Goal: Information Seeking & Learning: Learn about a topic

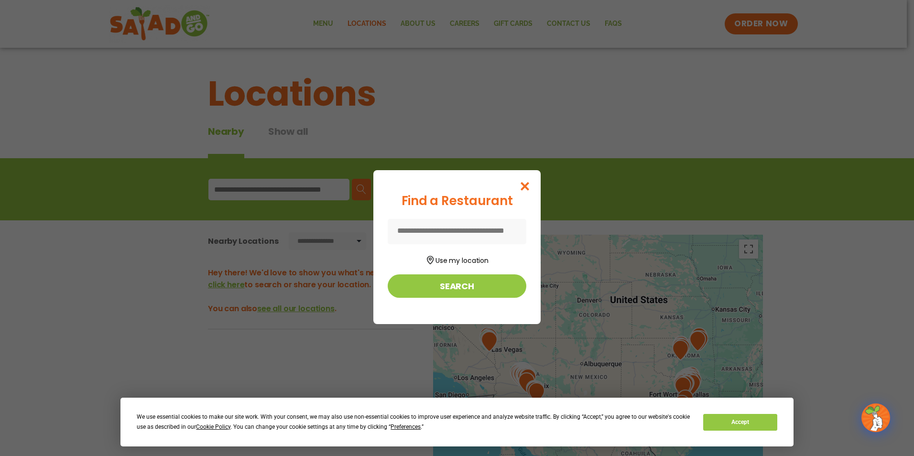
click at [426, 233] on input at bounding box center [457, 231] width 139 height 25
type input "*****"
click at [426, 292] on button "Search" at bounding box center [457, 285] width 139 height 23
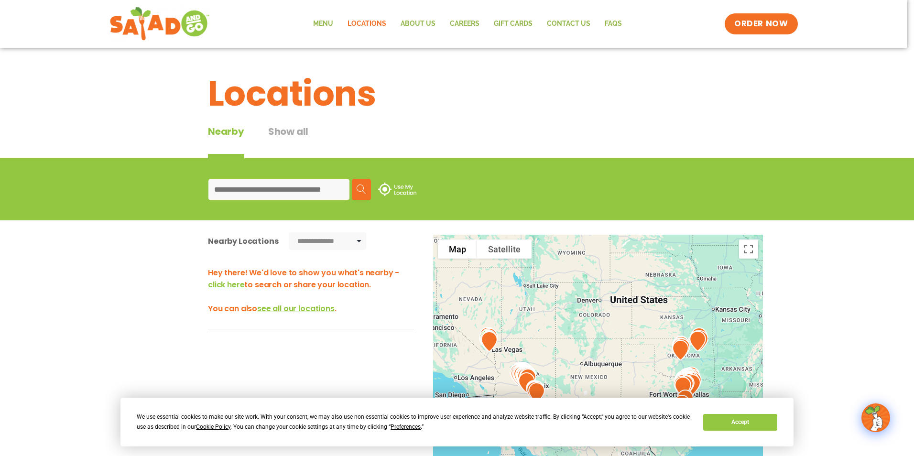
type input "*****"
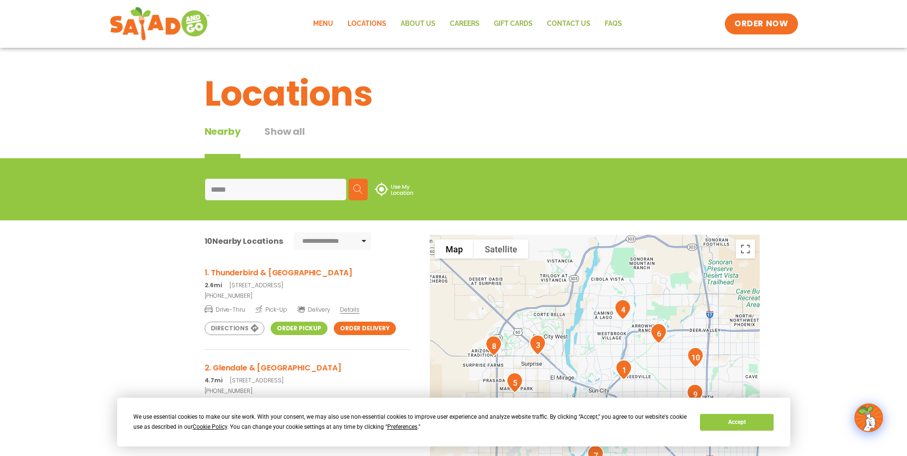
click at [324, 18] on link "Menu" at bounding box center [323, 24] width 34 height 22
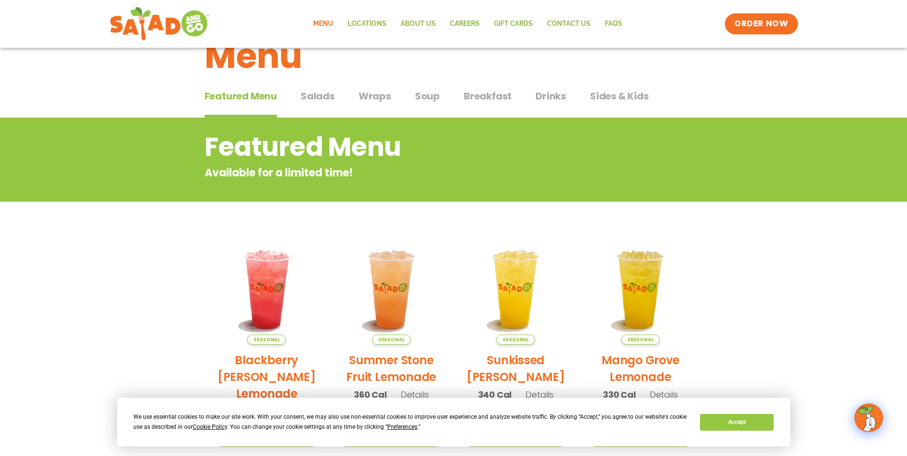
scroll to position [14, 0]
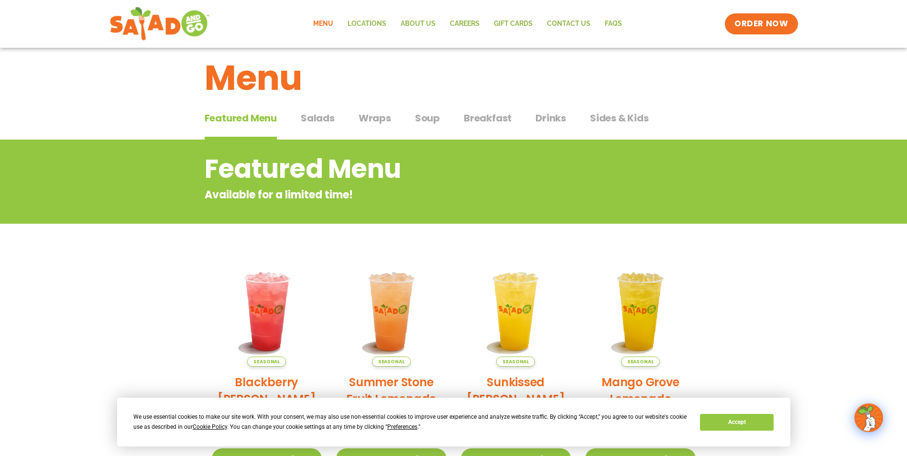
click at [475, 113] on span "Breakfast" at bounding box center [488, 118] width 48 height 14
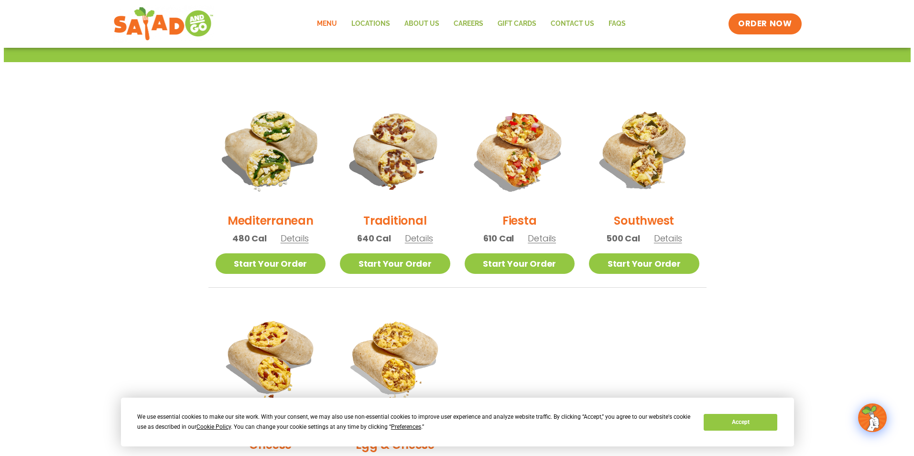
scroll to position [205, 0]
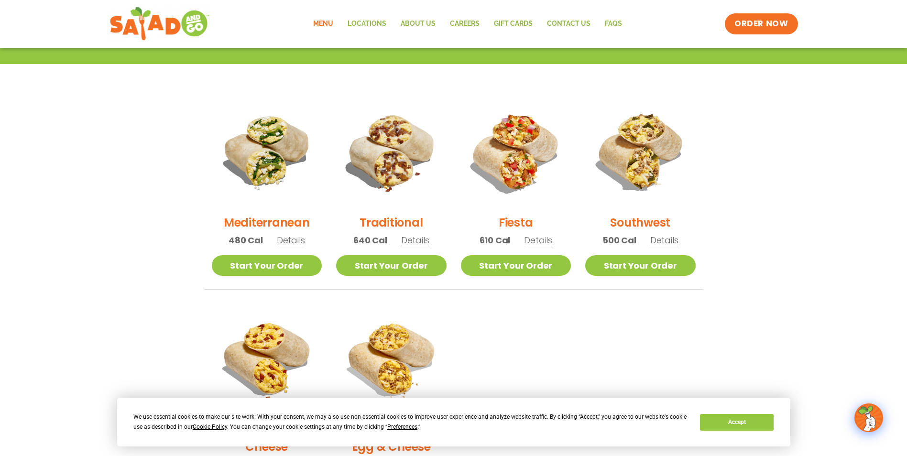
click at [290, 241] on span "Details" at bounding box center [291, 240] width 28 height 12
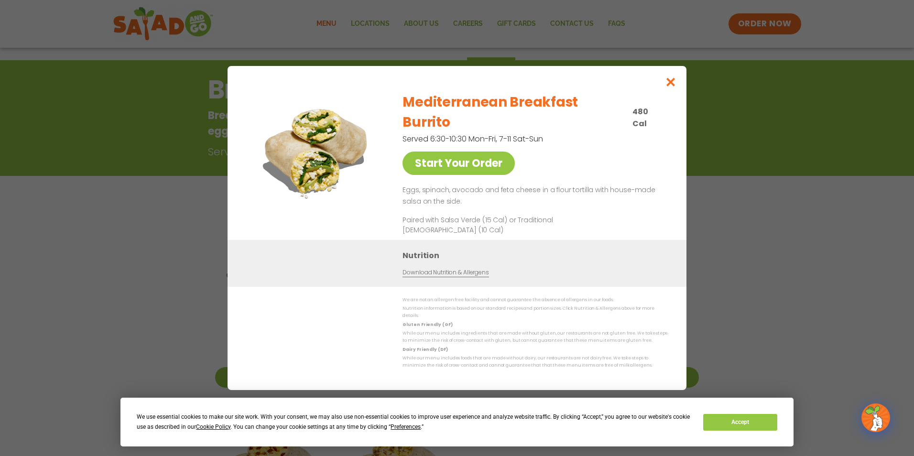
scroll to position [14, 0]
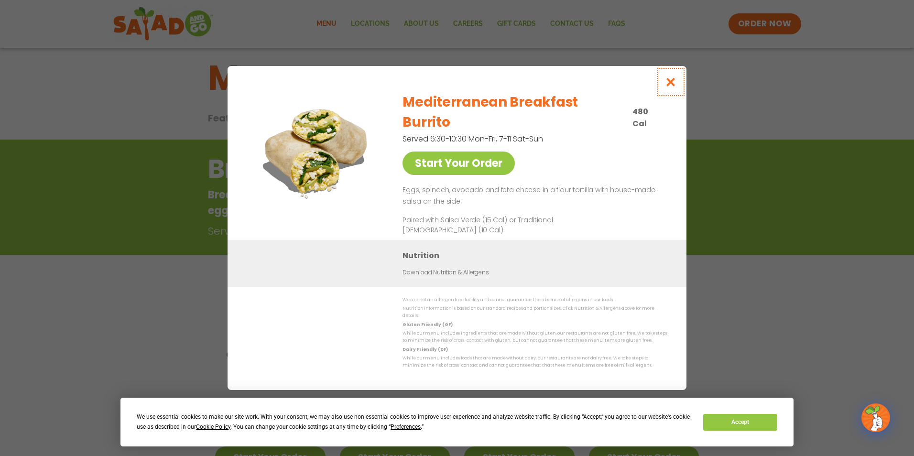
click at [671, 87] on icon "Close modal" at bounding box center [671, 82] width 12 height 10
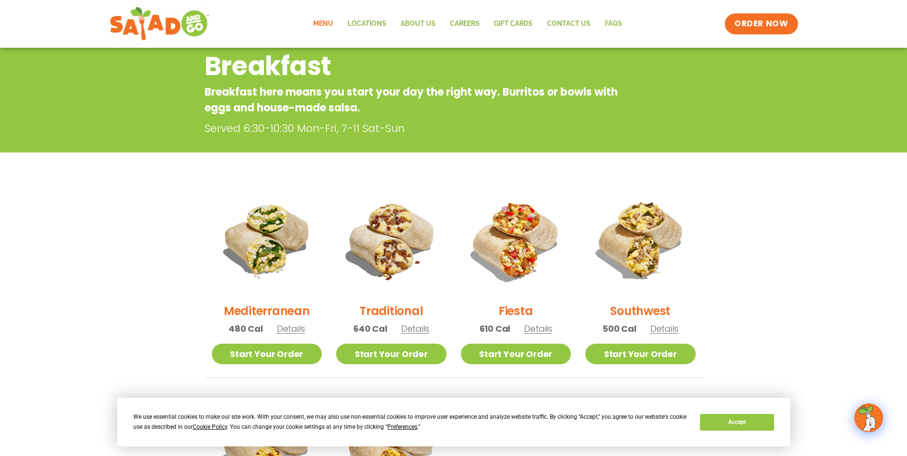
scroll to position [153, 0]
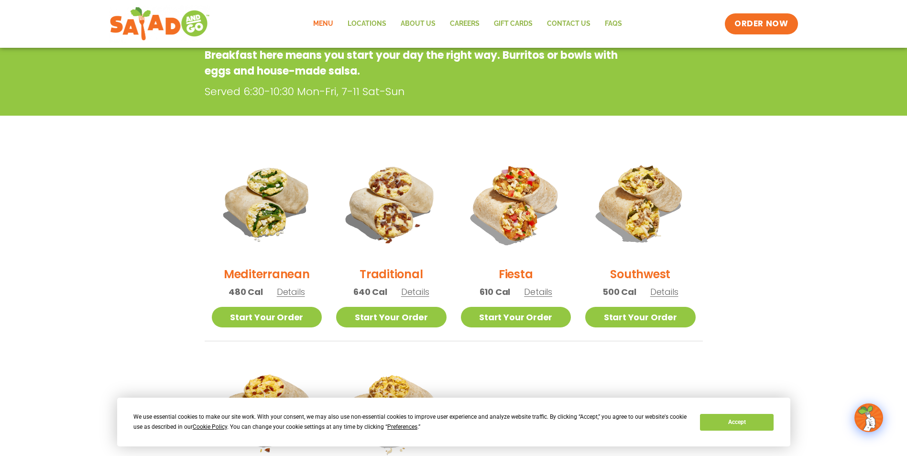
click at [415, 290] on span "Details" at bounding box center [415, 292] width 28 height 12
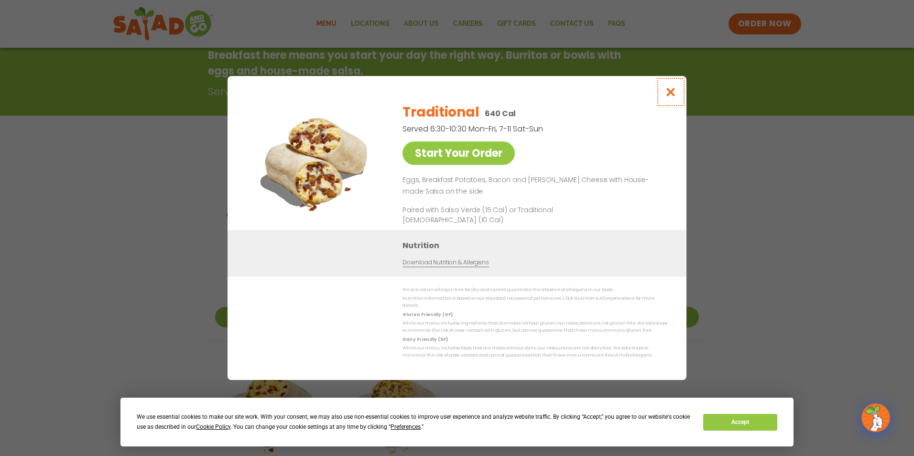
click at [672, 96] on icon "Close modal" at bounding box center [671, 92] width 12 height 10
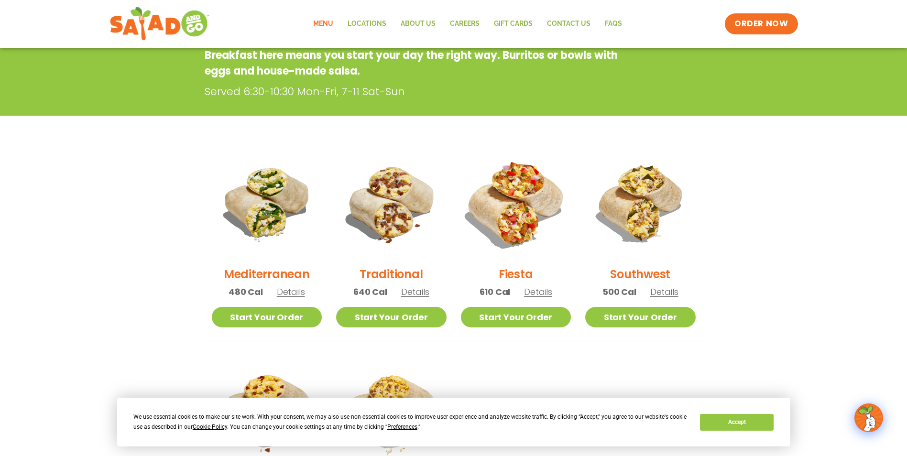
click at [525, 197] on img at bounding box center [516, 204] width 130 height 130
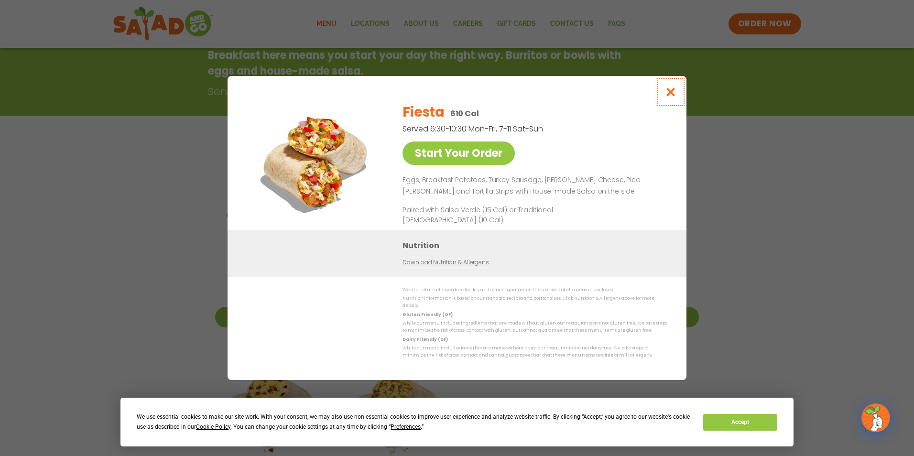
click at [665, 93] on icon "Close modal" at bounding box center [671, 92] width 12 height 10
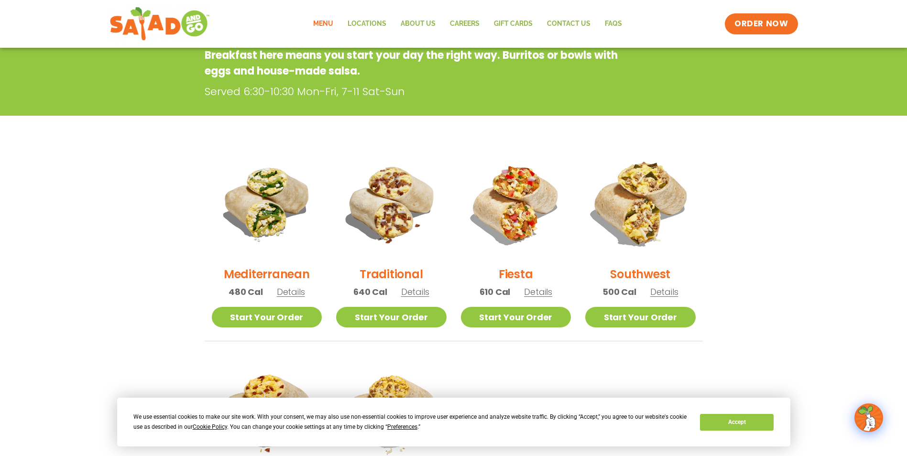
click at [639, 216] on img at bounding box center [641, 204] width 130 height 130
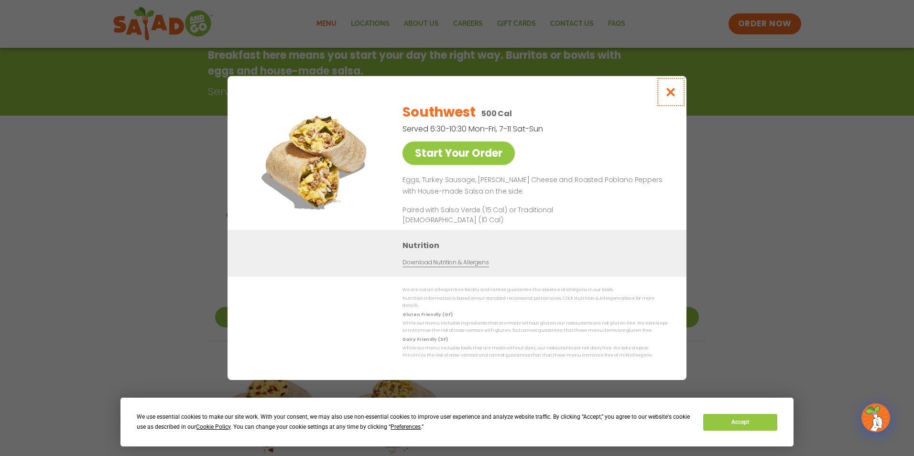
click at [668, 94] on icon "Close modal" at bounding box center [671, 92] width 12 height 10
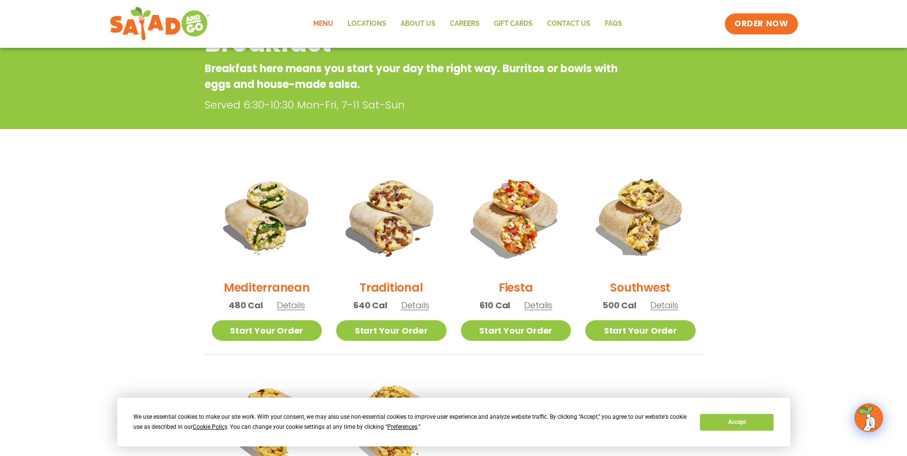
scroll to position [0, 0]
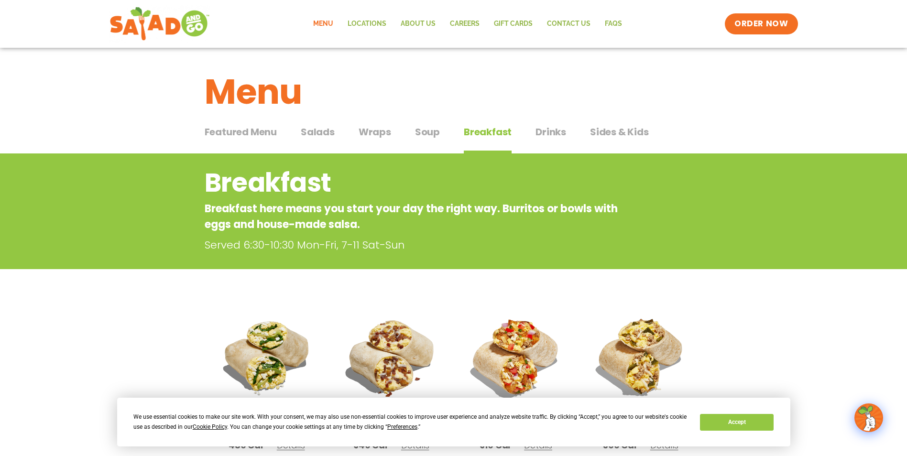
click at [419, 131] on span "Soup" at bounding box center [427, 132] width 25 height 14
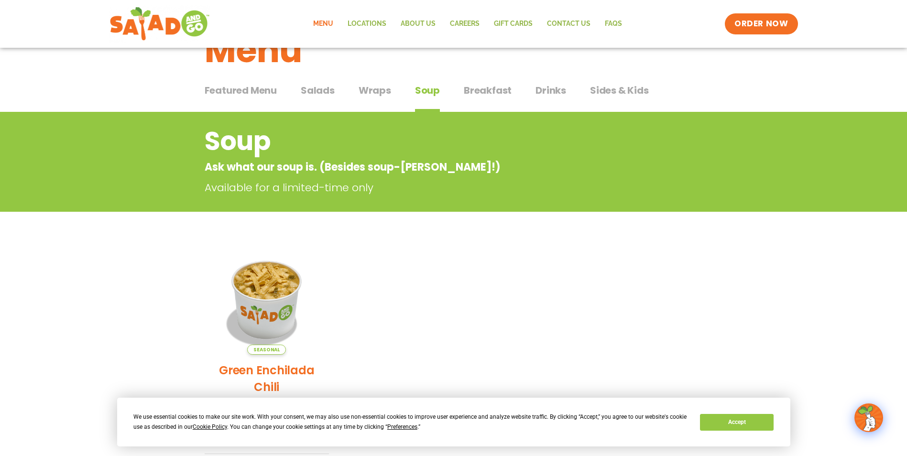
scroll to position [96, 0]
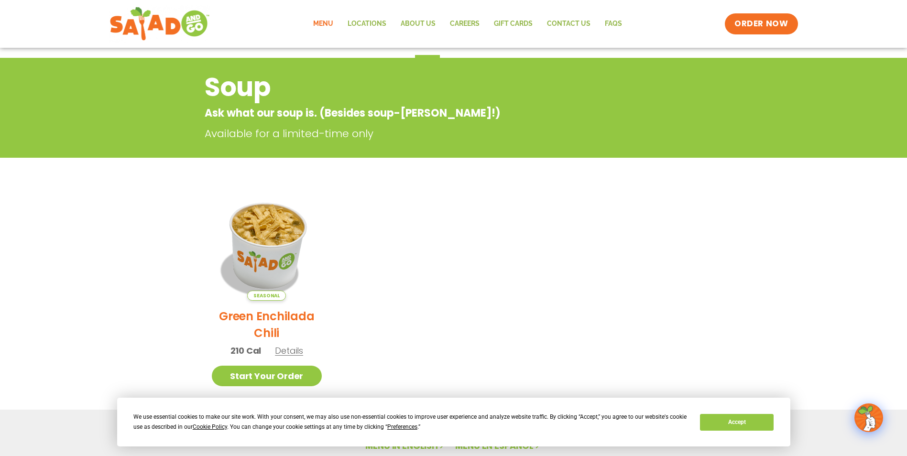
click at [262, 233] on img at bounding box center [267, 246] width 130 height 130
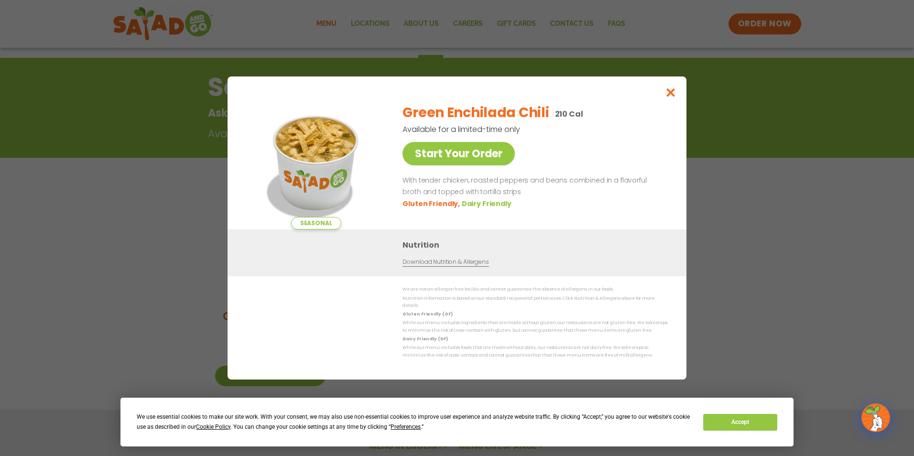
click at [424, 266] on link "Download Nutrition & Allergens" at bounding box center [446, 262] width 86 height 9
click at [676, 92] on icon "Close modal" at bounding box center [671, 92] width 12 height 10
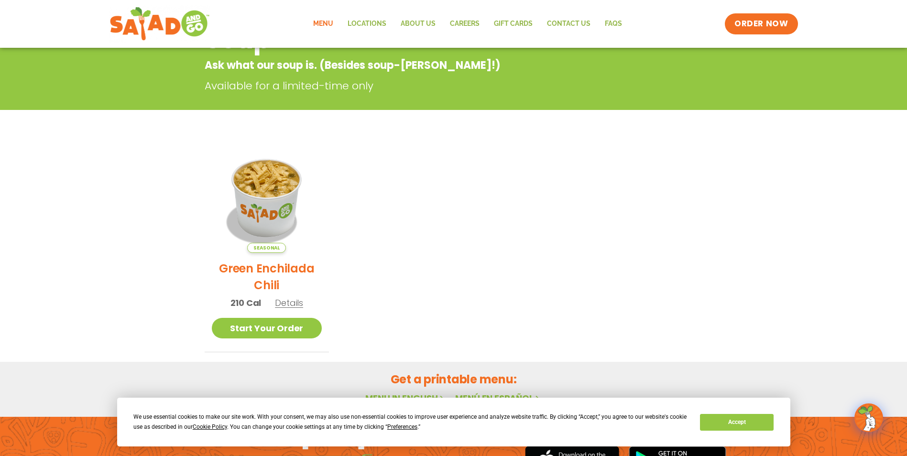
scroll to position [48, 0]
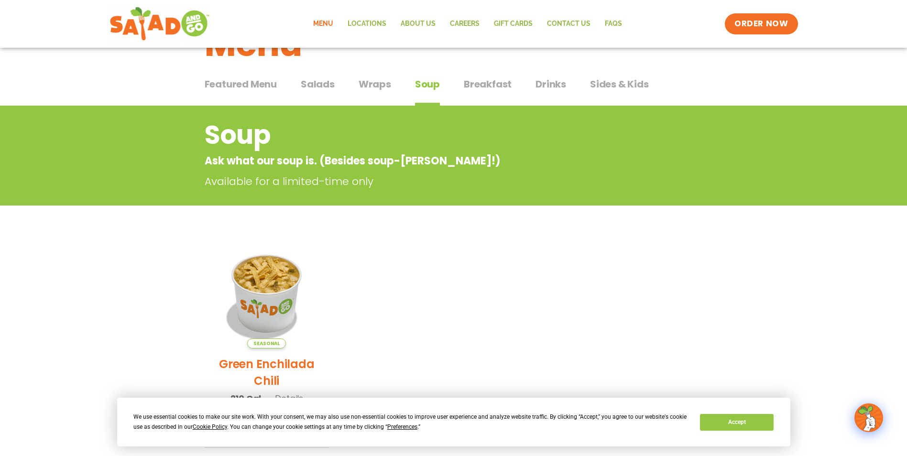
click at [477, 83] on span "Breakfast" at bounding box center [488, 84] width 48 height 14
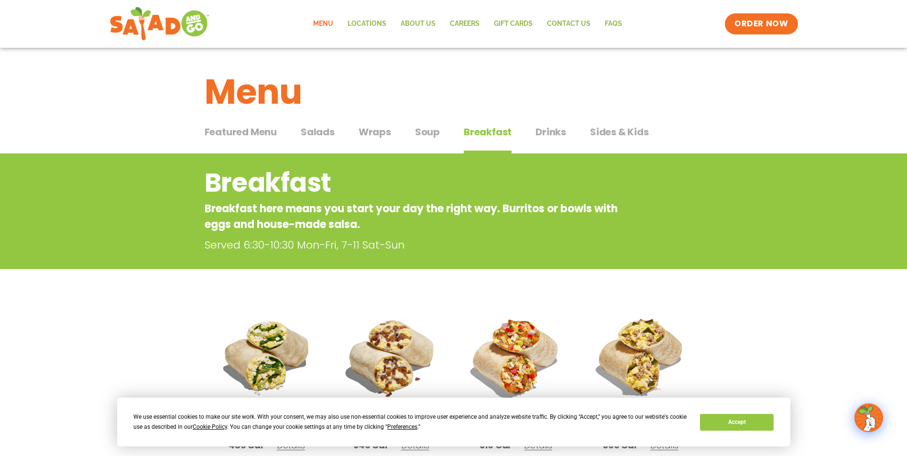
click at [606, 133] on span "Sides & Kids" at bounding box center [619, 132] width 59 height 14
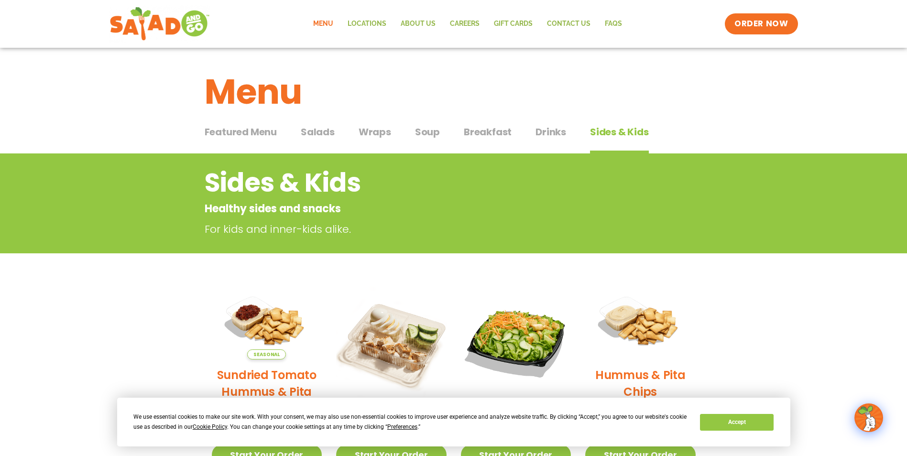
click at [327, 132] on span "Salads" at bounding box center [318, 132] width 34 height 14
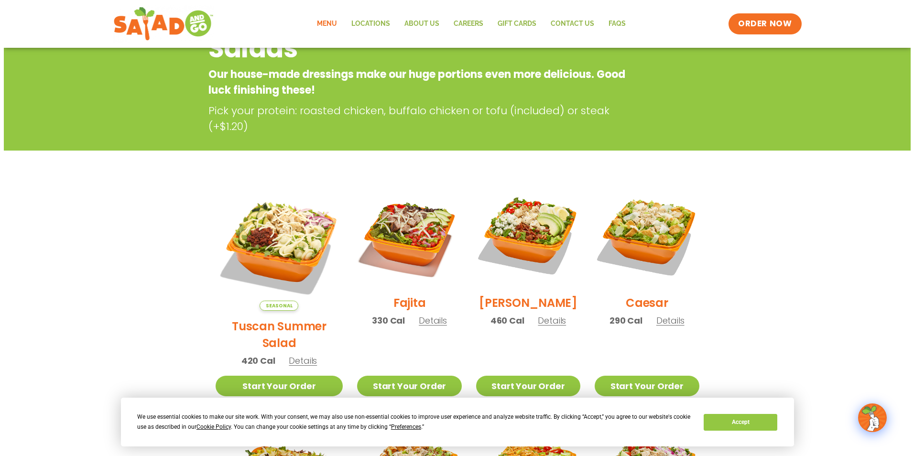
scroll to position [143, 0]
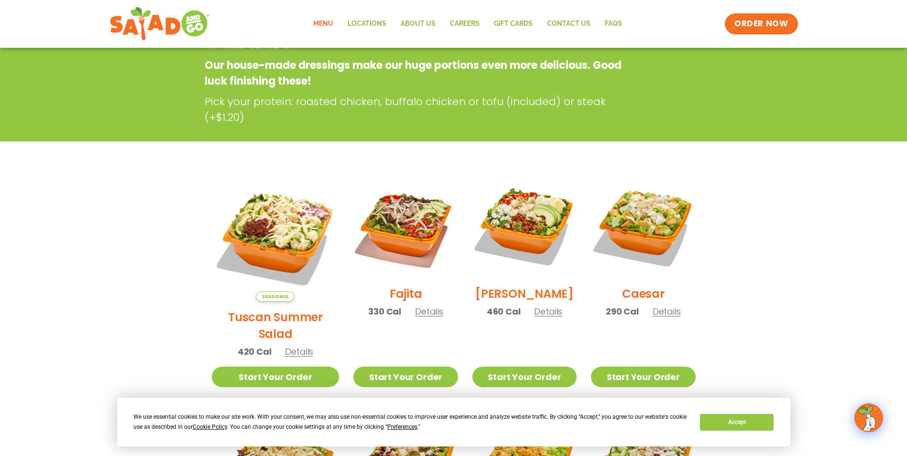
click at [287, 346] on span "Details" at bounding box center [299, 352] width 28 height 12
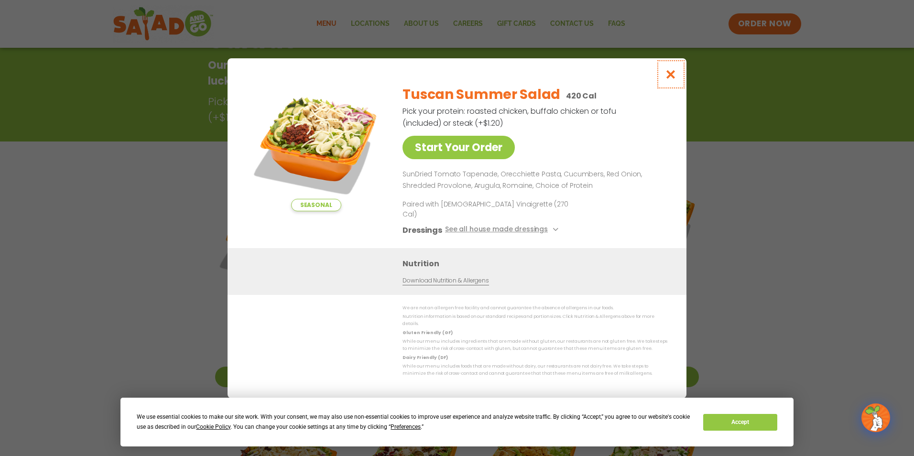
click at [669, 75] on button "Close modal" at bounding box center [670, 74] width 31 height 32
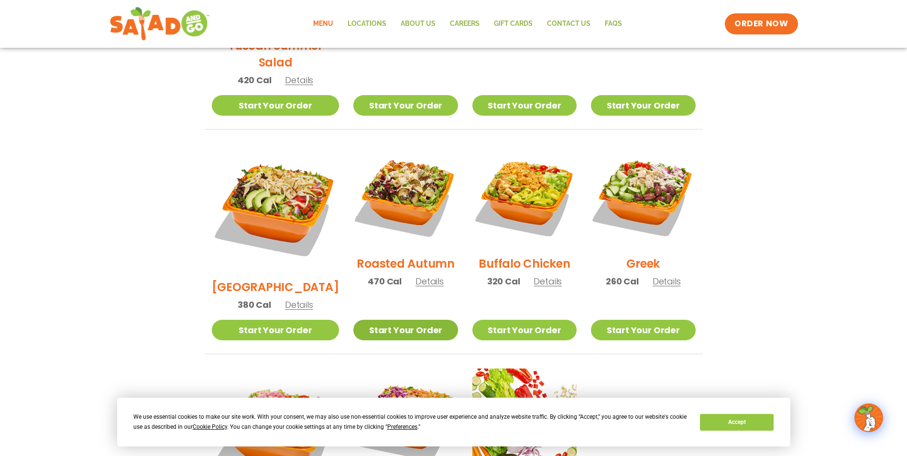
scroll to position [392, 0]
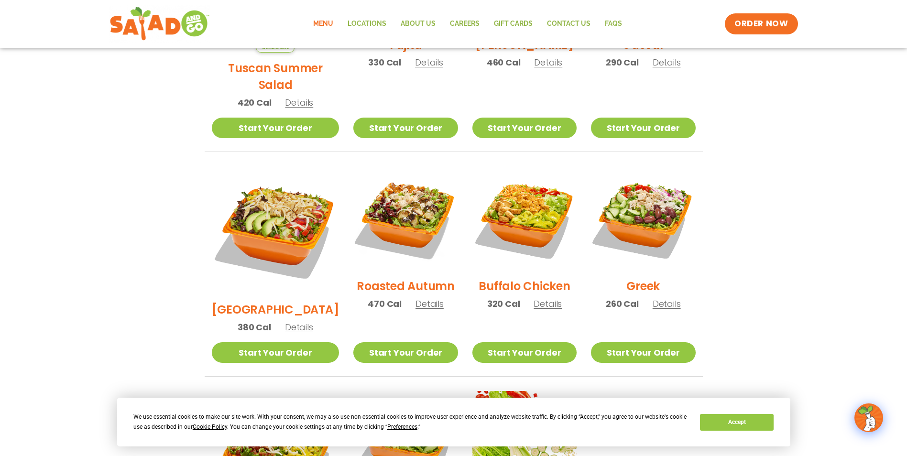
click at [288, 321] on span "Details" at bounding box center [299, 327] width 28 height 12
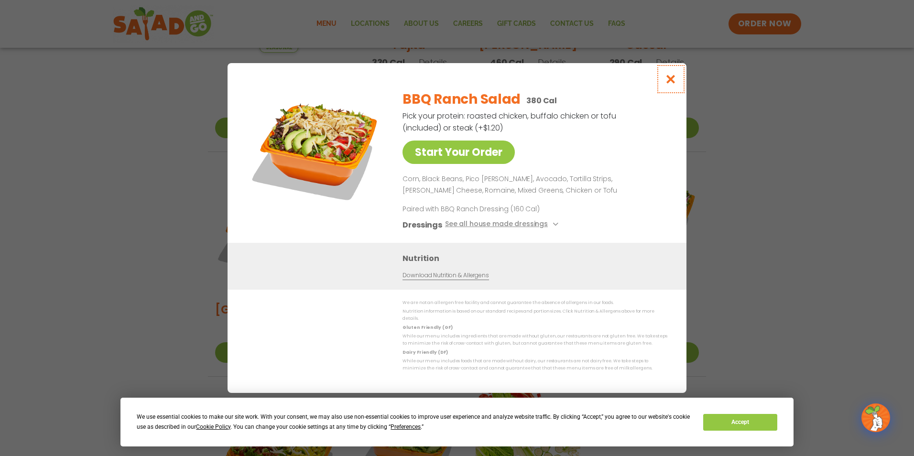
click at [665, 82] on icon "Close modal" at bounding box center [671, 79] width 12 height 10
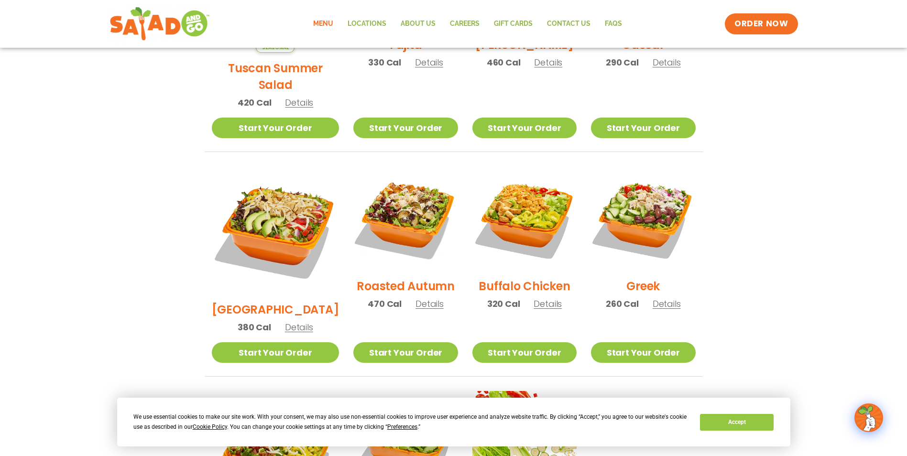
click at [423, 278] on h2 "Roasted Autumn" at bounding box center [406, 286] width 98 height 17
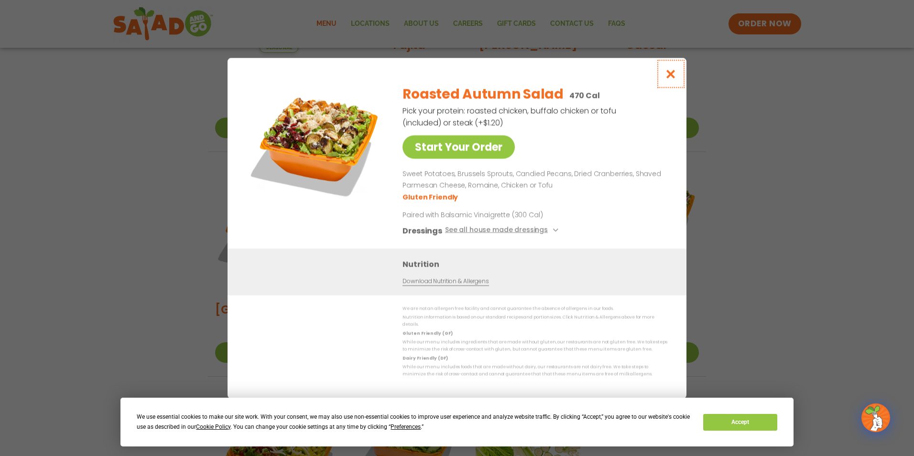
click at [672, 75] on icon "Close modal" at bounding box center [671, 74] width 12 height 10
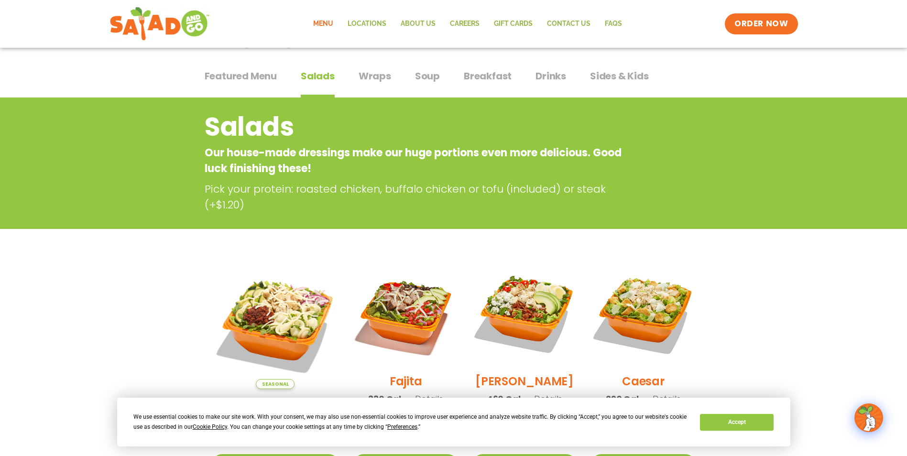
scroll to position [0, 0]
